Goal: Book appointment/travel/reservation

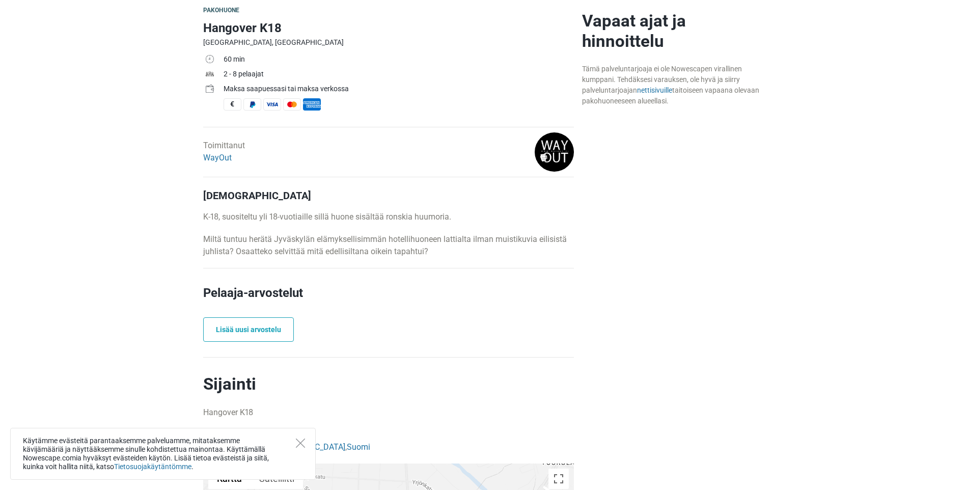
scroll to position [153, 0]
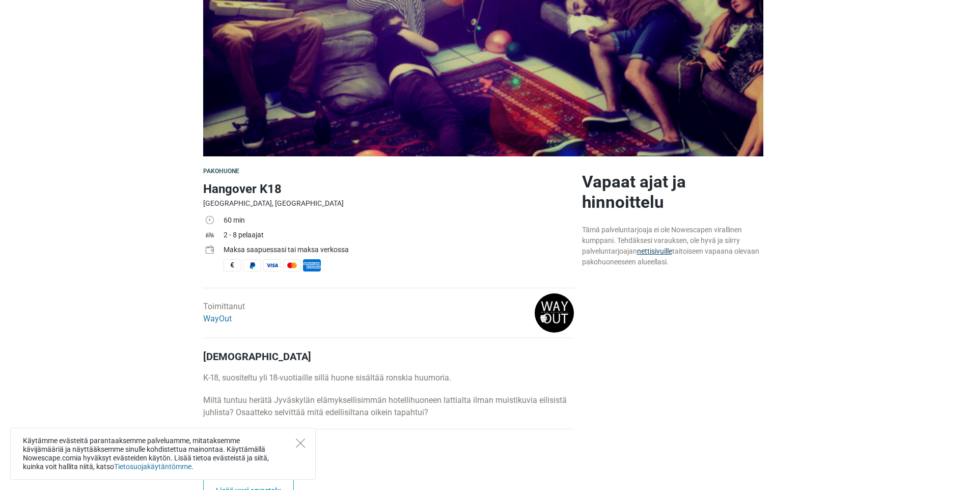
click at [650, 250] on link "nettisivuille" at bounding box center [654, 251] width 35 height 8
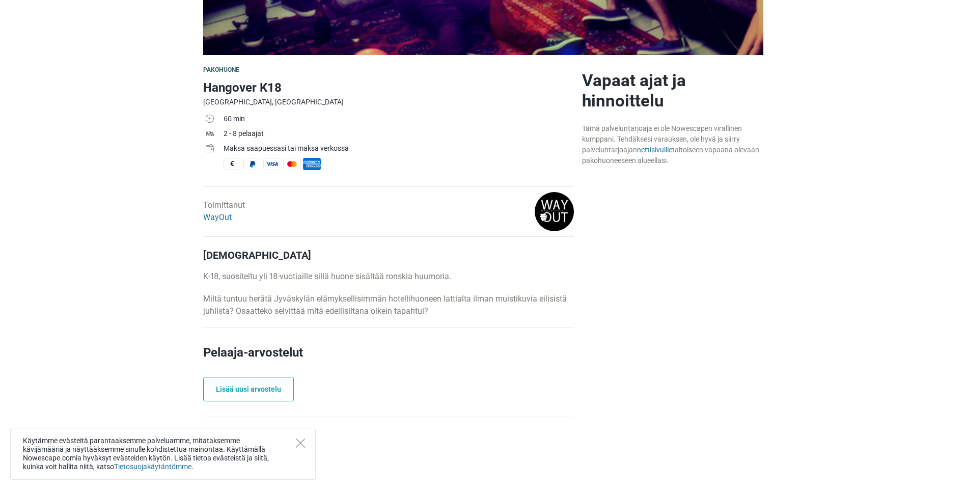
scroll to position [255, 0]
click at [299, 446] on icon "Close" at bounding box center [300, 442] width 9 height 9
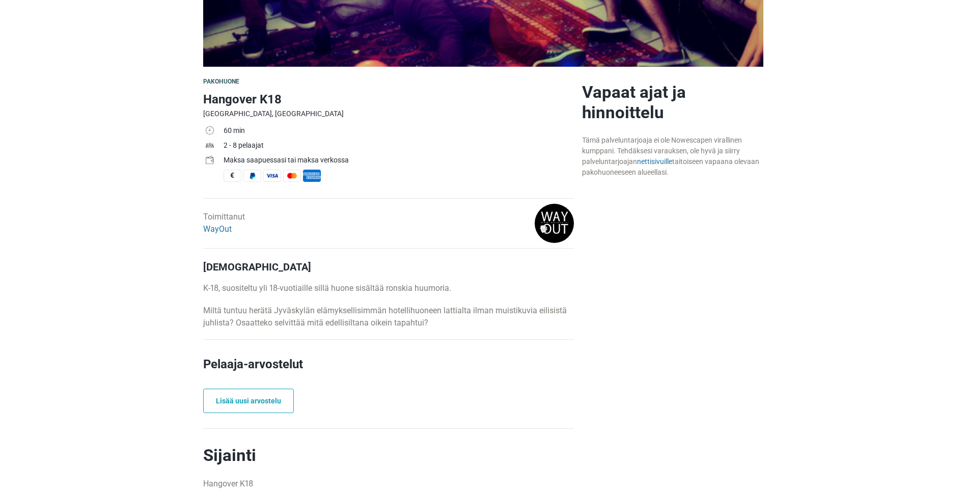
scroll to position [222, 0]
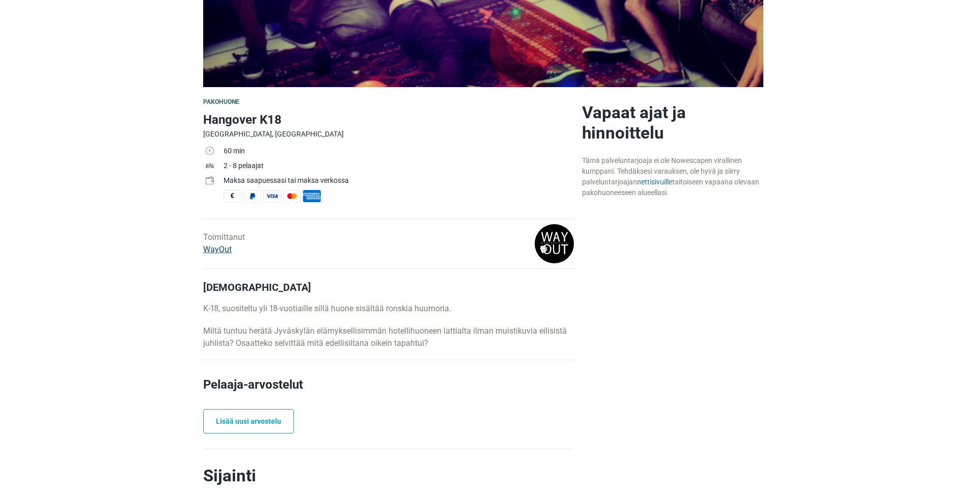
click at [228, 249] on link "WayOut" at bounding box center [217, 249] width 29 height 10
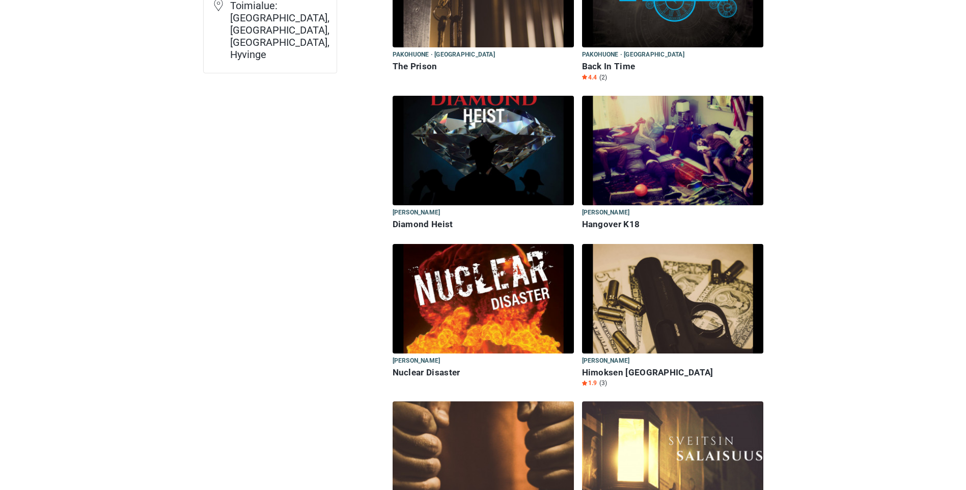
scroll to position [204, 0]
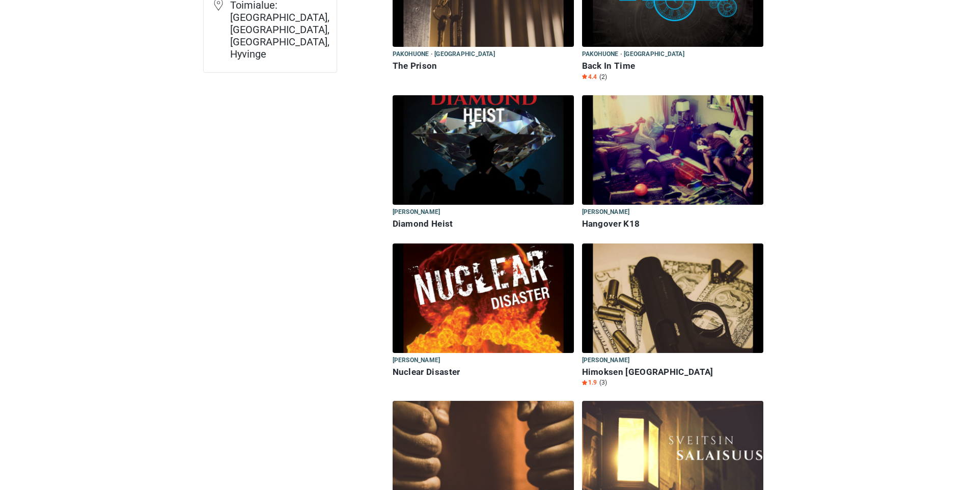
click at [670, 182] on img at bounding box center [672, 149] width 181 height 109
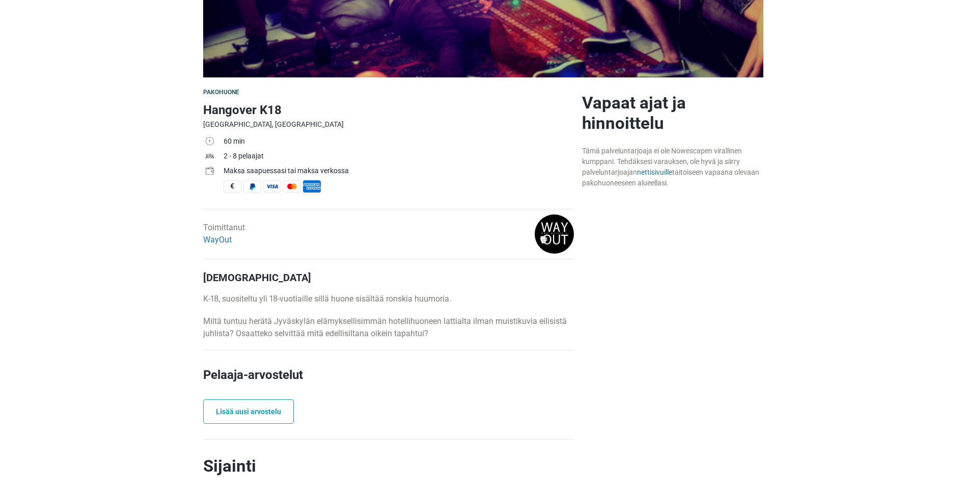
scroll to position [204, 0]
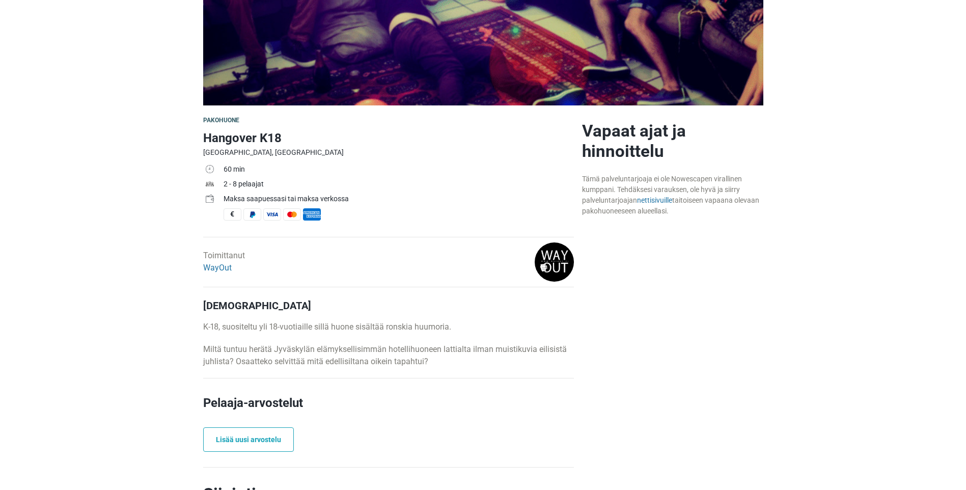
click at [232, 217] on span "€" at bounding box center [232, 214] width 18 height 12
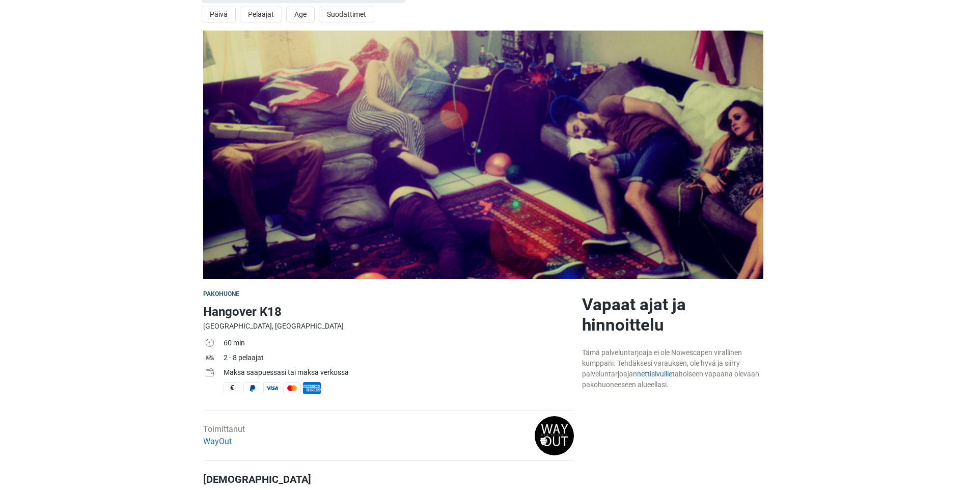
scroll to position [0, 0]
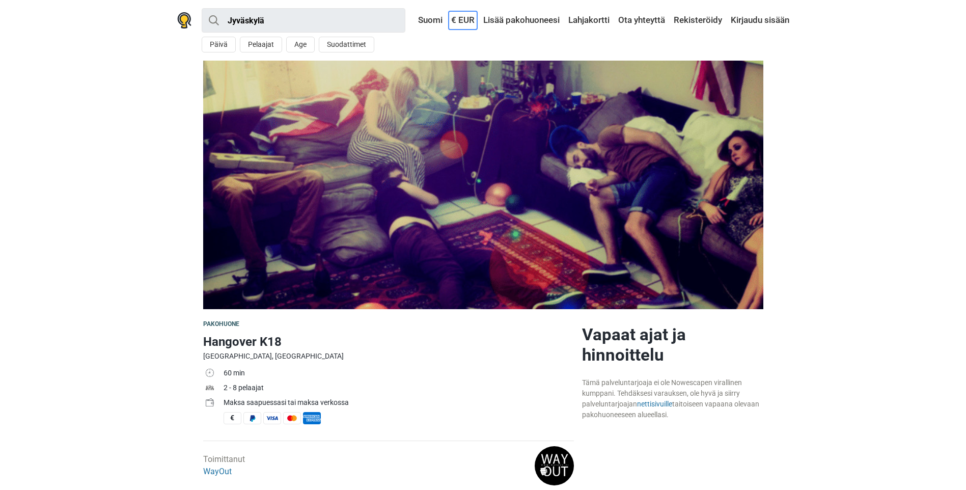
click at [461, 20] on link "€ EUR" at bounding box center [463, 20] width 29 height 18
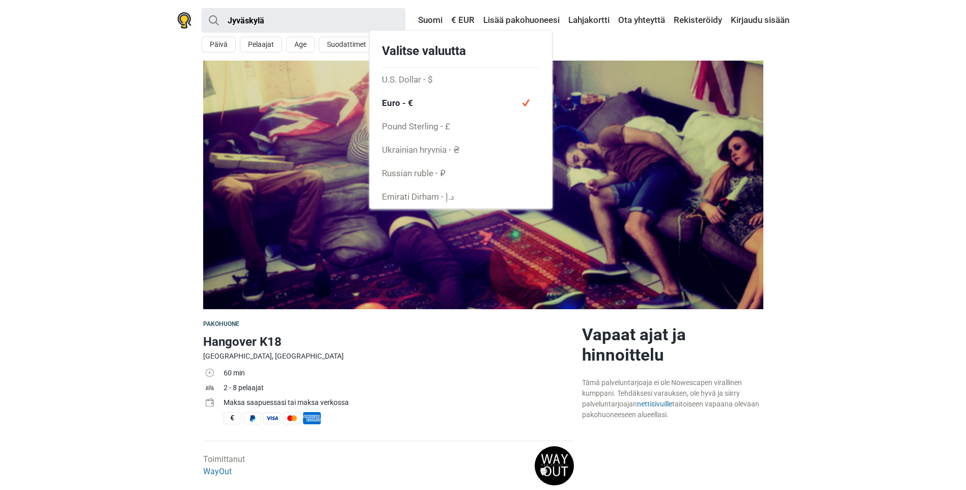
click at [820, 143] on section at bounding box center [483, 185] width 966 height 248
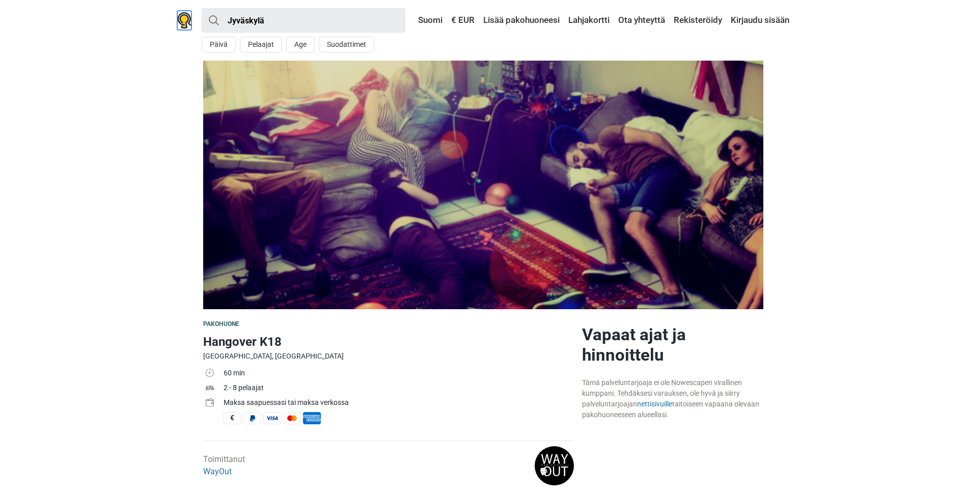
click at [188, 22] on img at bounding box center [184, 20] width 14 height 16
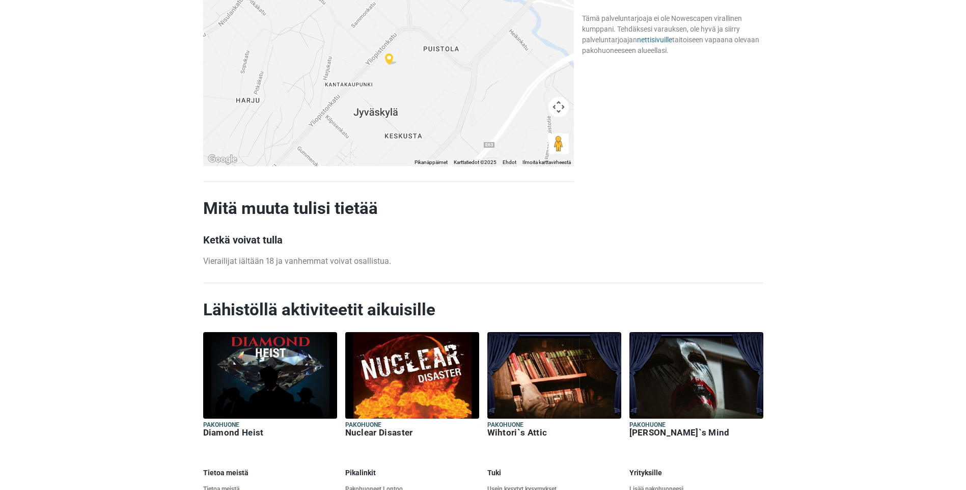
scroll to position [916, 0]
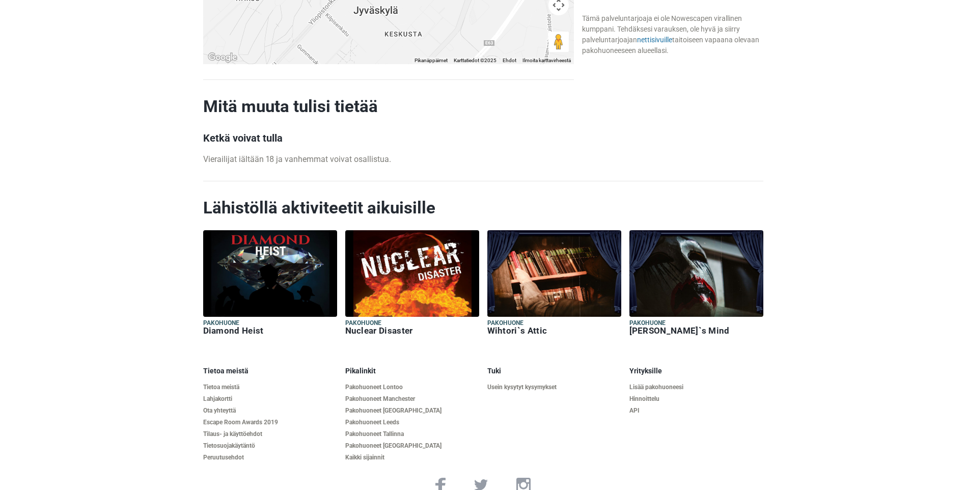
click at [778, 405] on footer "Tietoa meistä Tietoa meistä Lahjakortti Ota yhteyttä Escape Room Awards 2019 Ti…" at bounding box center [483, 429] width 966 height 158
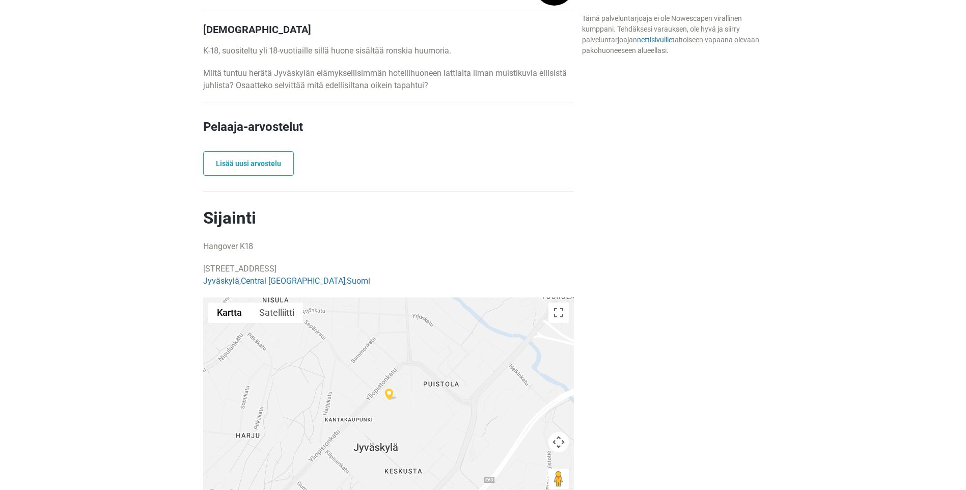
scroll to position [477, 0]
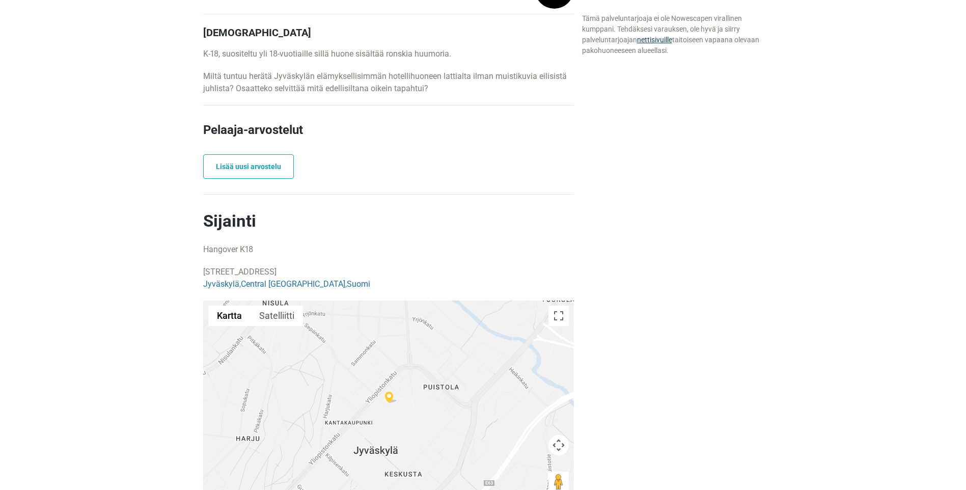
click at [643, 43] on link "nettisivuille" at bounding box center [654, 40] width 35 height 8
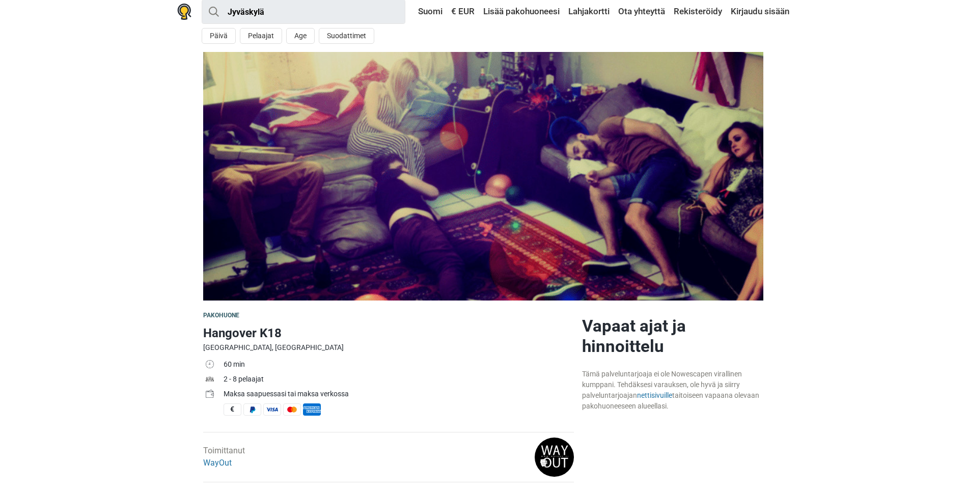
scroll to position [0, 0]
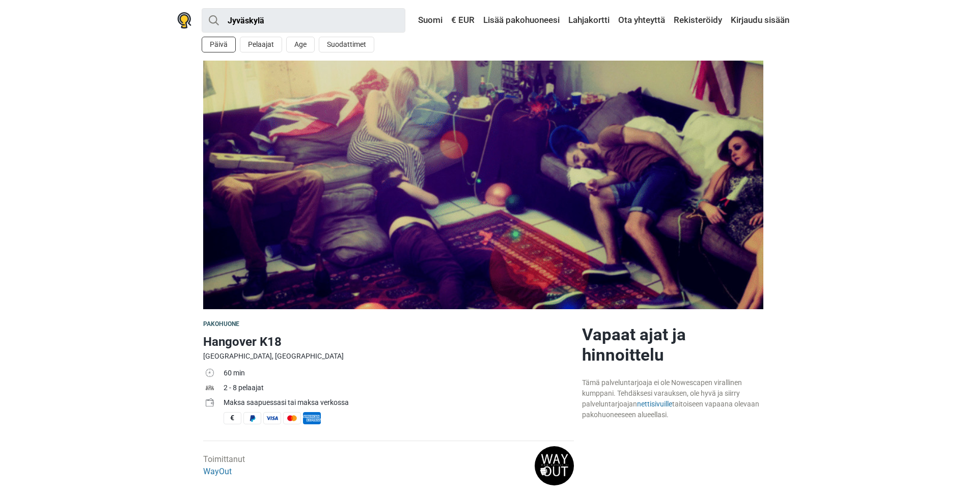
click at [221, 43] on button "Päivä" at bounding box center [219, 45] width 34 height 16
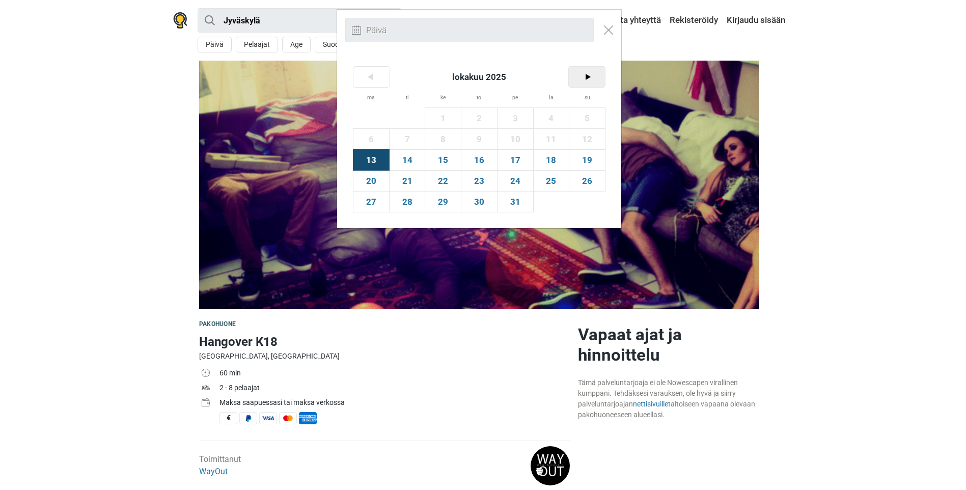
click at [582, 79] on span ">" at bounding box center [587, 77] width 36 height 20
click at [543, 183] on span "22" at bounding box center [552, 181] width 36 height 20
type input "[DATE] (la)"
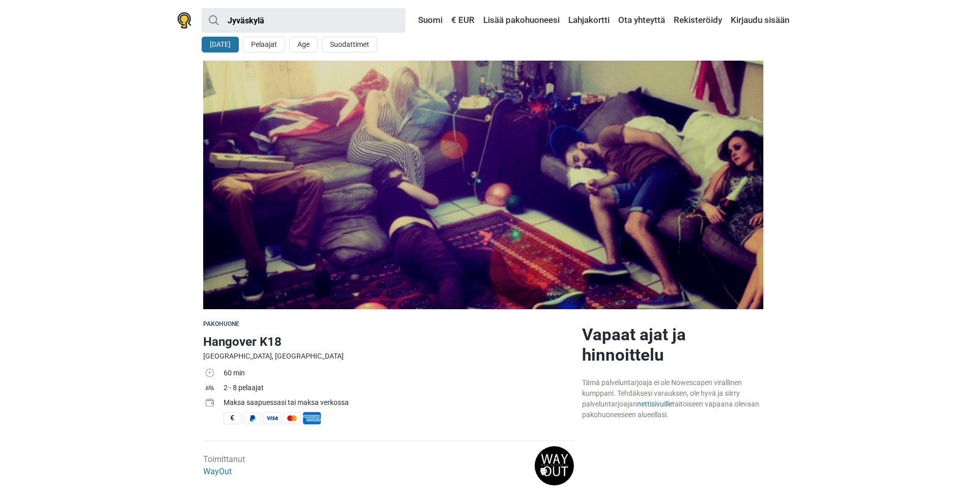
click at [123, 244] on section at bounding box center [483, 185] width 966 height 248
